Goal: Navigation & Orientation: Find specific page/section

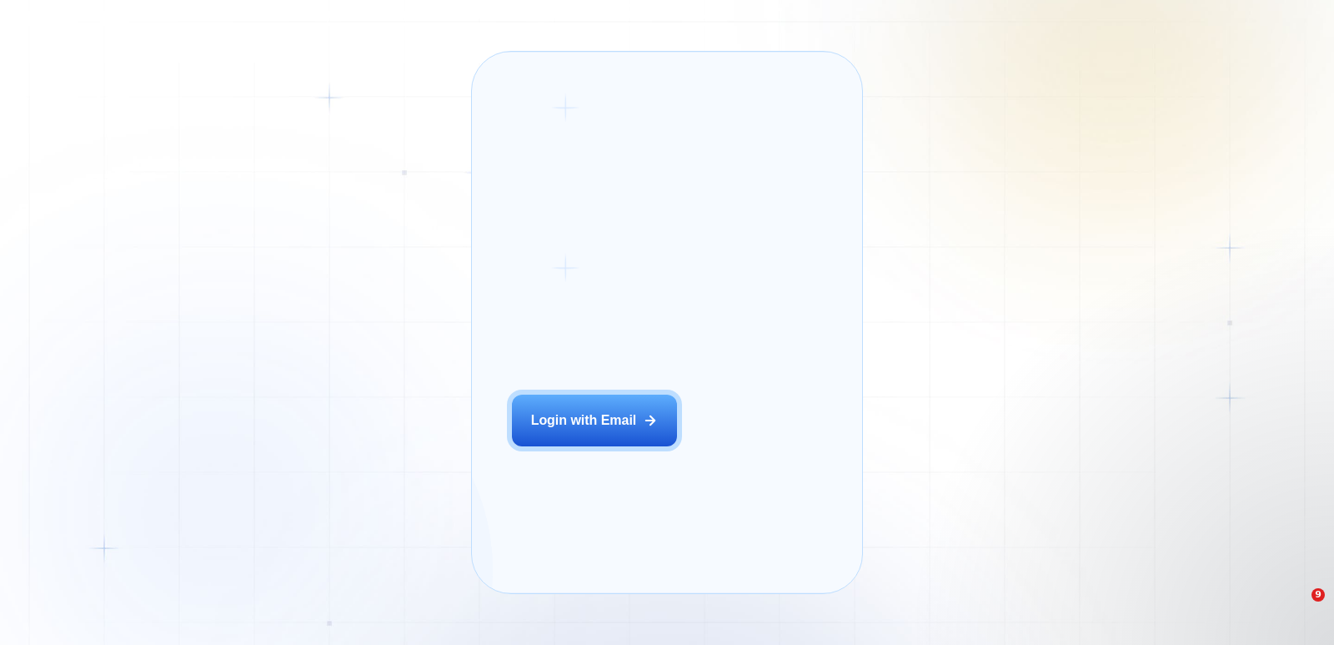
click at [372, 435] on div "Login ‍ Welcome to GigRadar. AI Business Manager for Agencies Login with Email …" at bounding box center [667, 322] width 1334 height 645
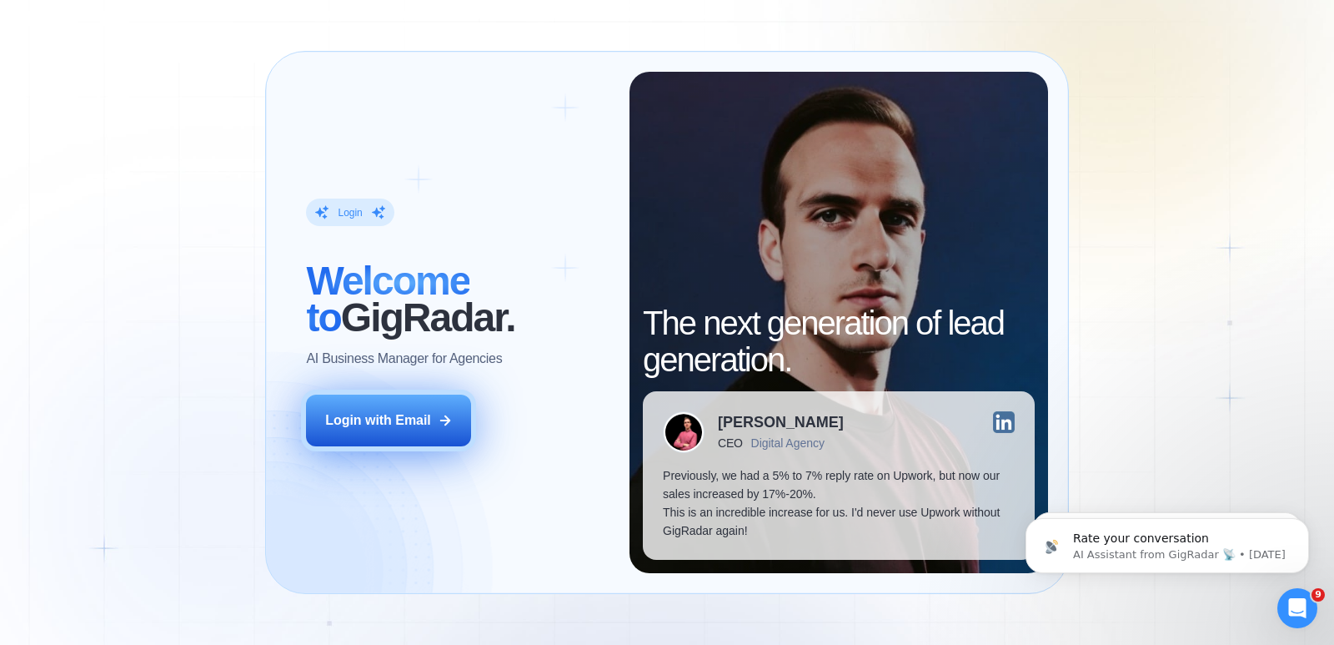
click at [410, 415] on div "Login with Email" at bounding box center [378, 420] width 106 height 18
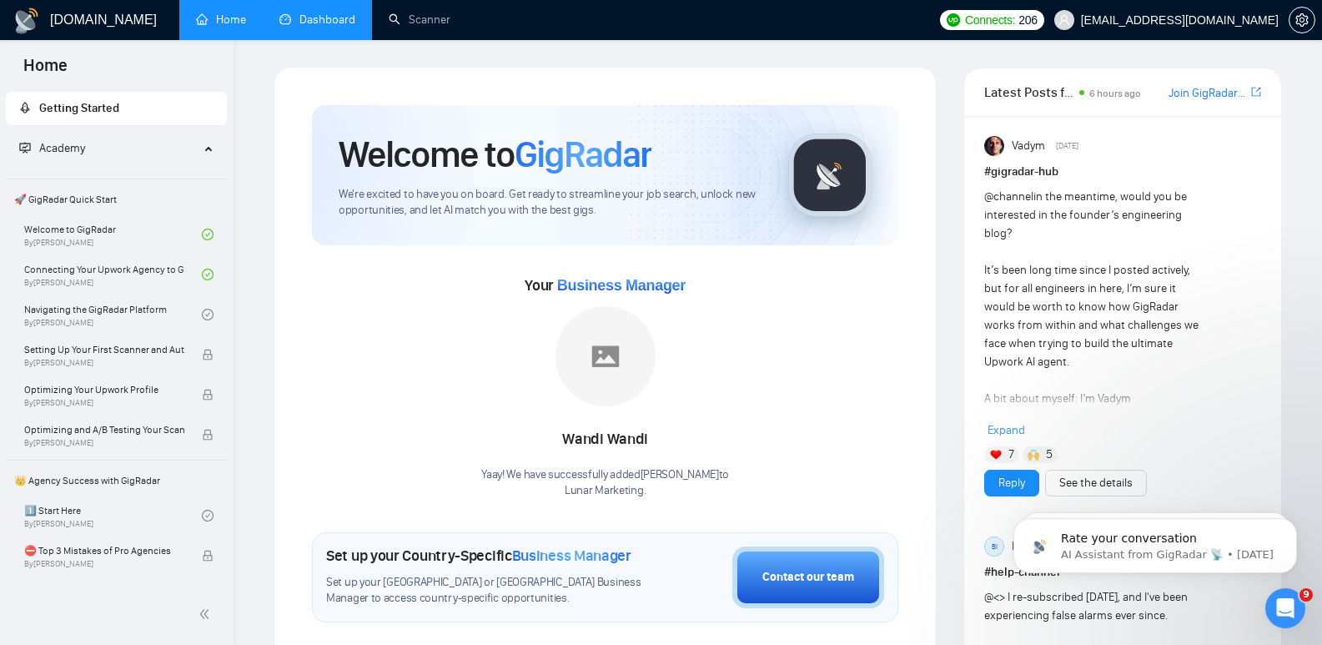
click at [355, 27] on link "Dashboard" at bounding box center [317, 20] width 76 height 14
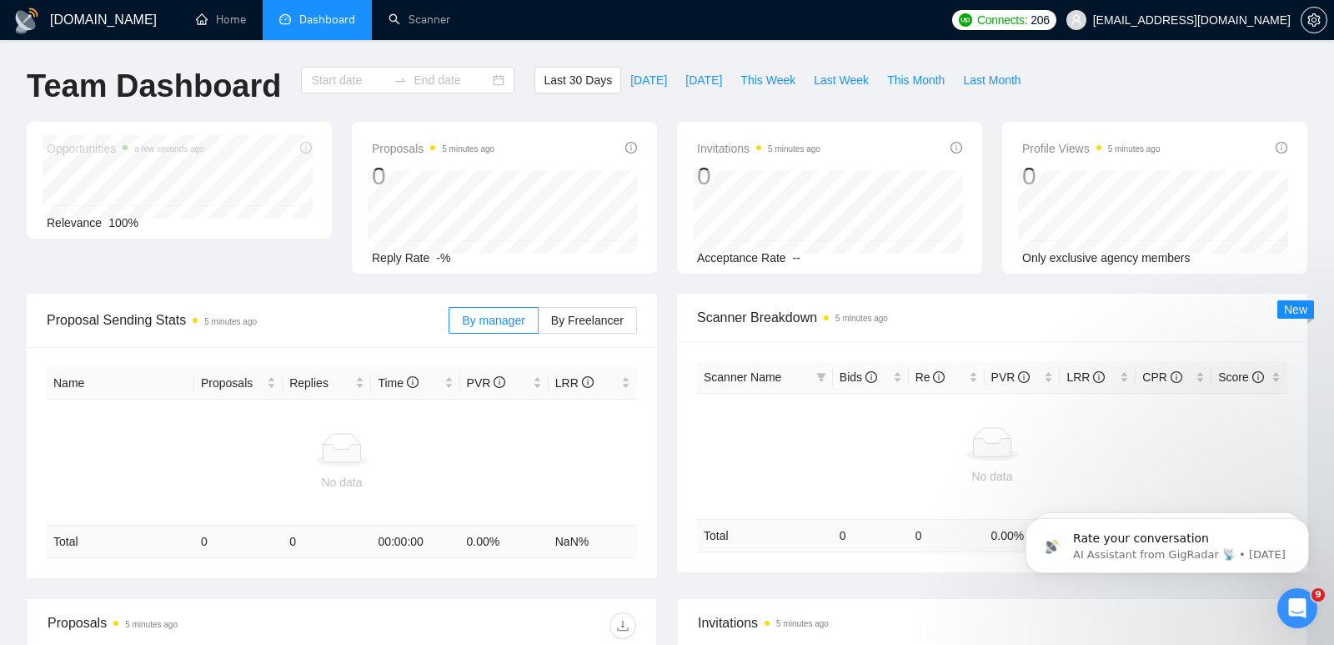
type input "[DATE]"
